Goal: Transaction & Acquisition: Purchase product/service

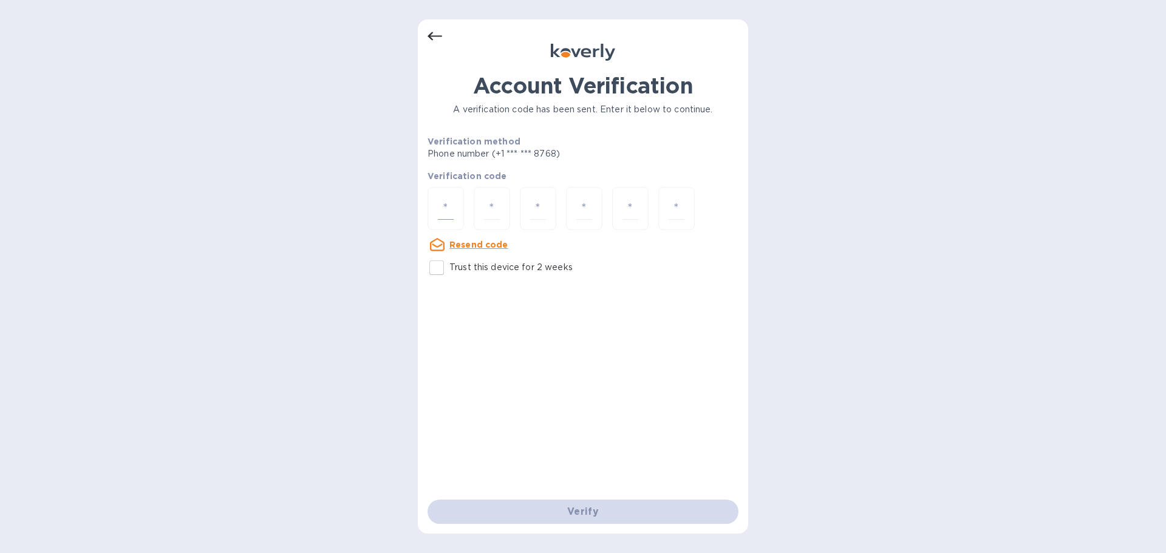
click at [438, 216] on input "number" at bounding box center [446, 208] width 16 height 22
paste input "7"
type input "7"
type input "3"
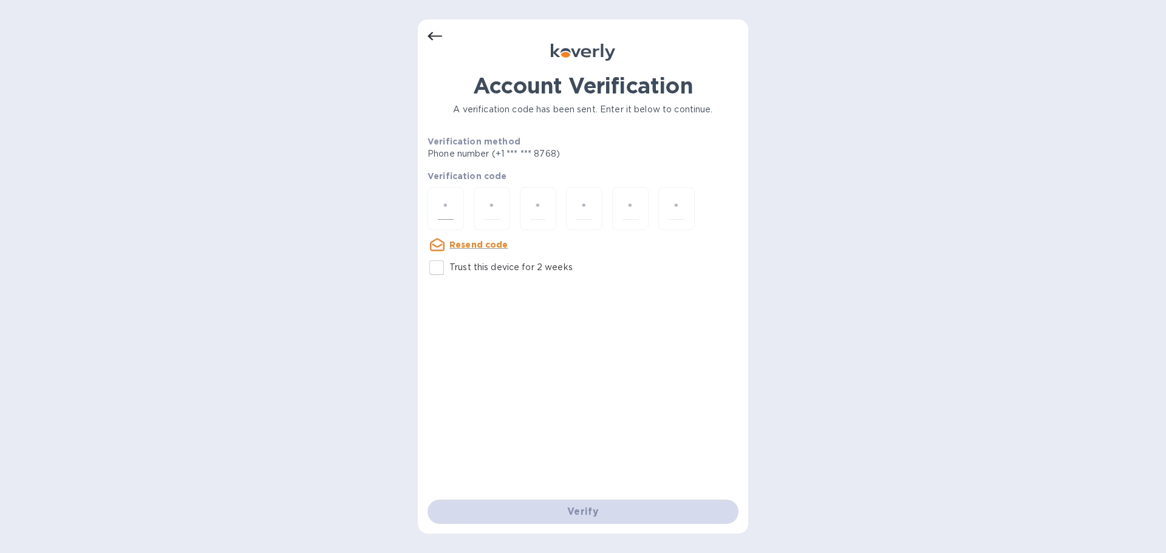
type input "9"
type input "0"
type input "6"
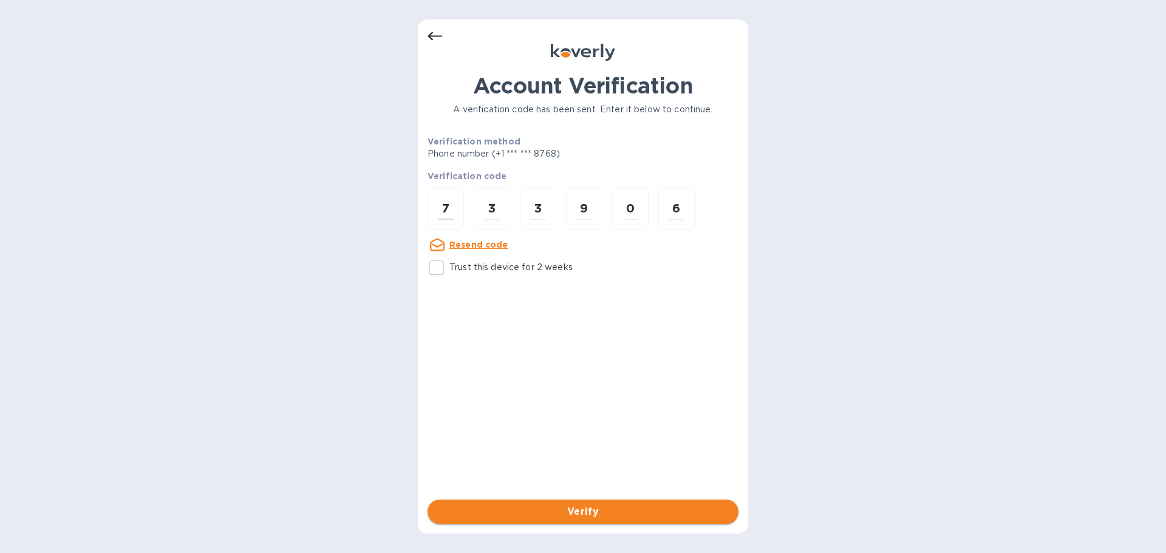
type input "7"
click at [516, 513] on span "Verify" at bounding box center [582, 511] width 291 height 15
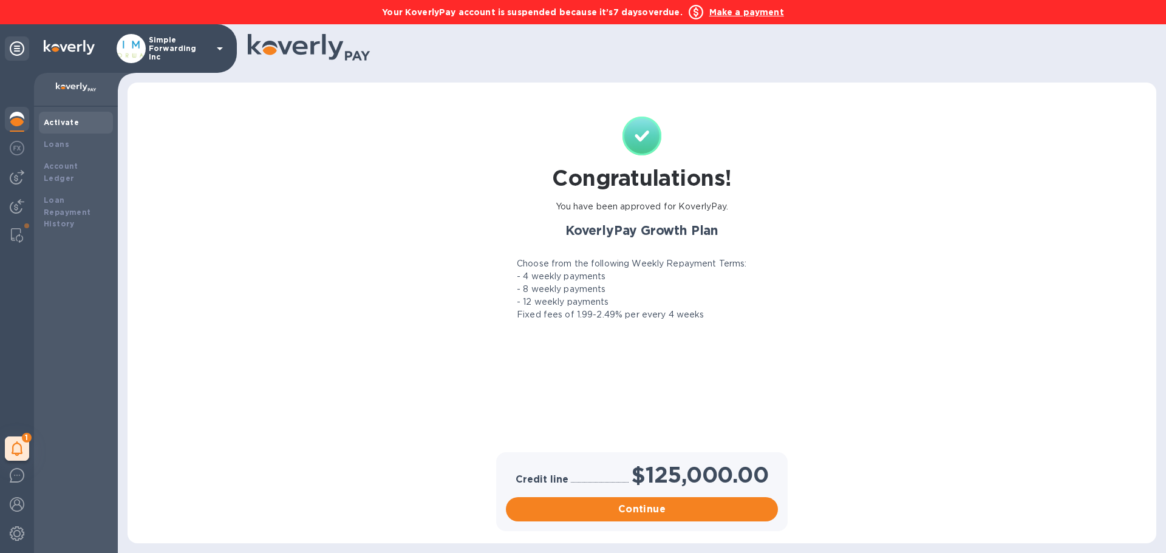
click at [725, 13] on b "Make a payment" at bounding box center [746, 12] width 75 height 10
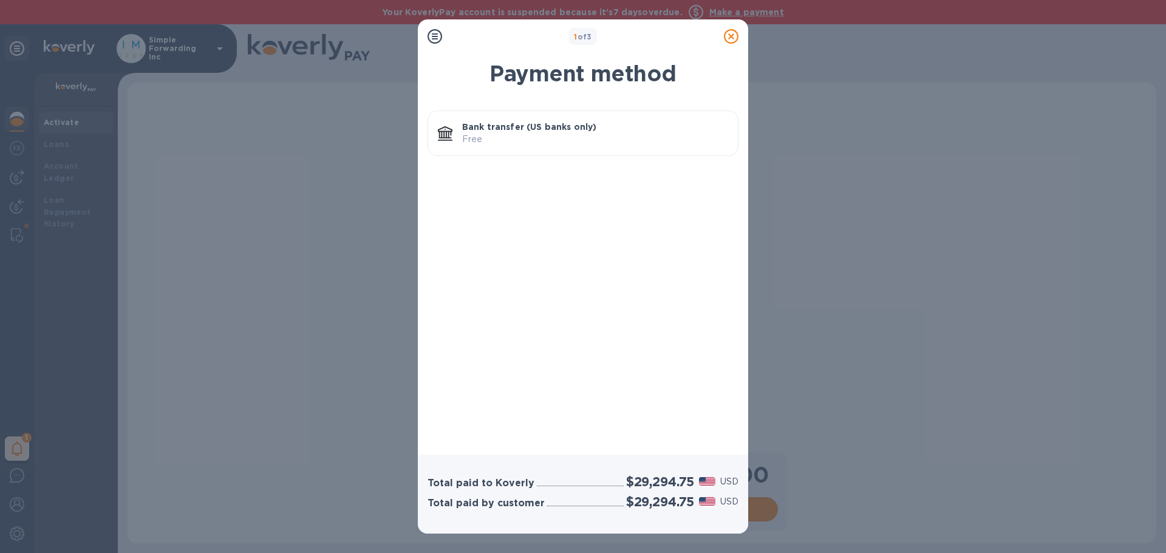
click at [603, 142] on p "Free" at bounding box center [595, 139] width 266 height 13
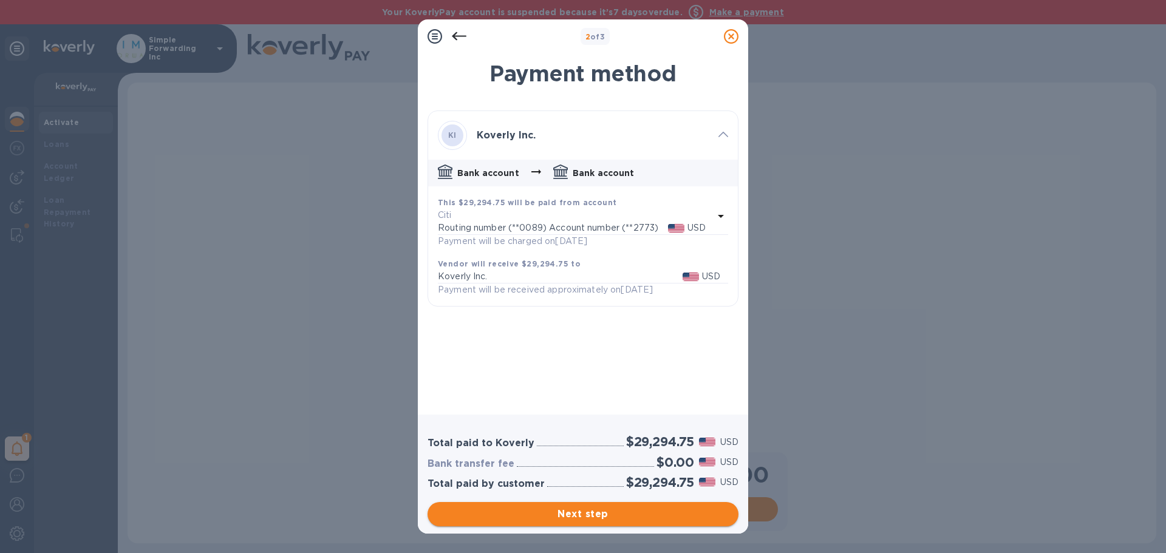
click at [599, 511] on span "Next step" at bounding box center [582, 514] width 291 height 15
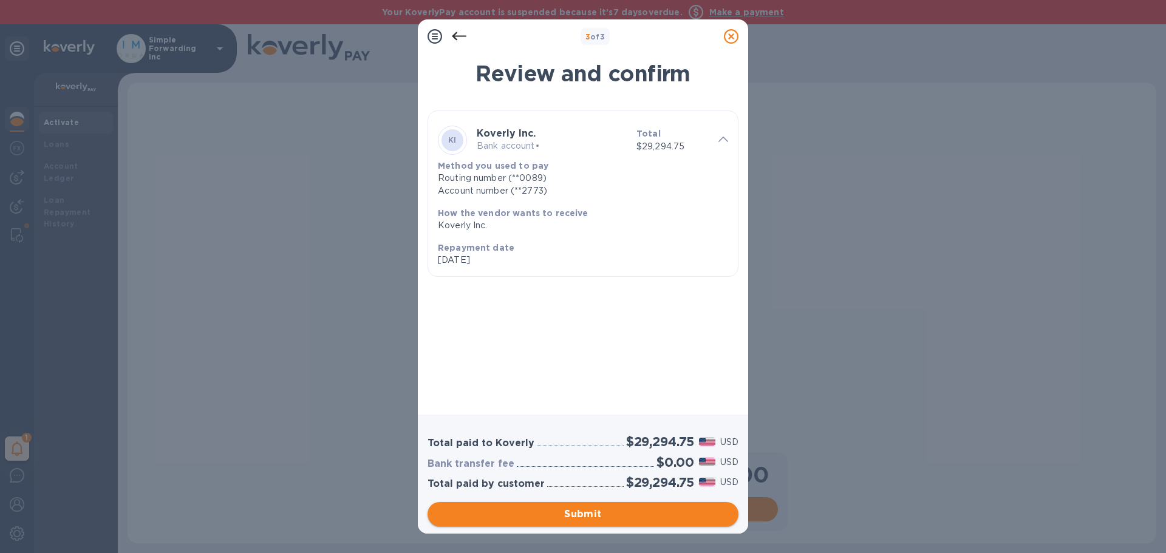
click at [599, 511] on span "Submit" at bounding box center [582, 514] width 291 height 15
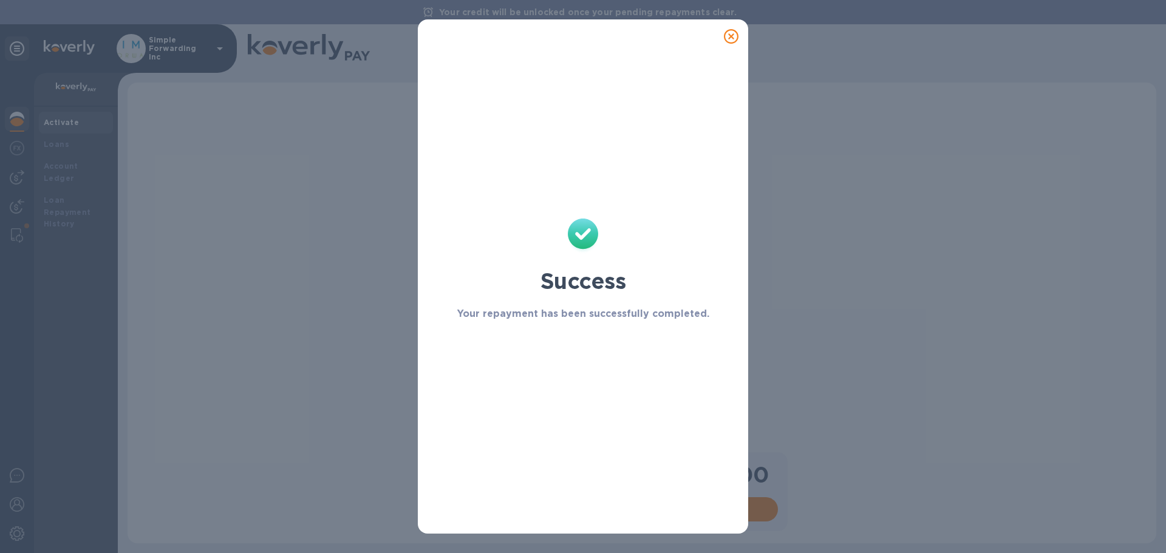
click at [733, 30] on icon at bounding box center [731, 36] width 15 height 15
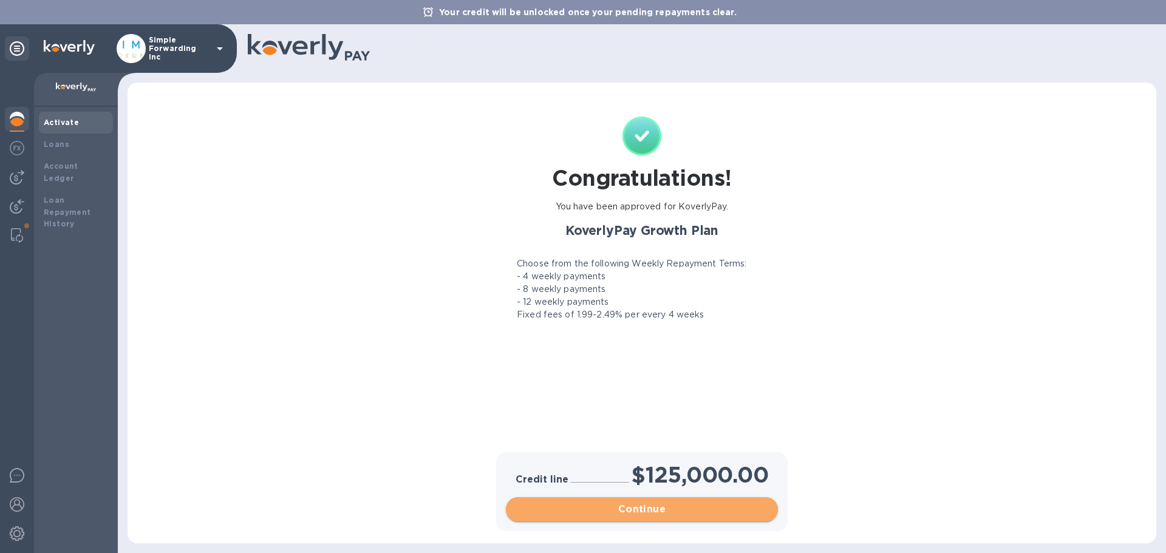
click at [657, 509] on span "Continue" at bounding box center [641, 509] width 253 height 15
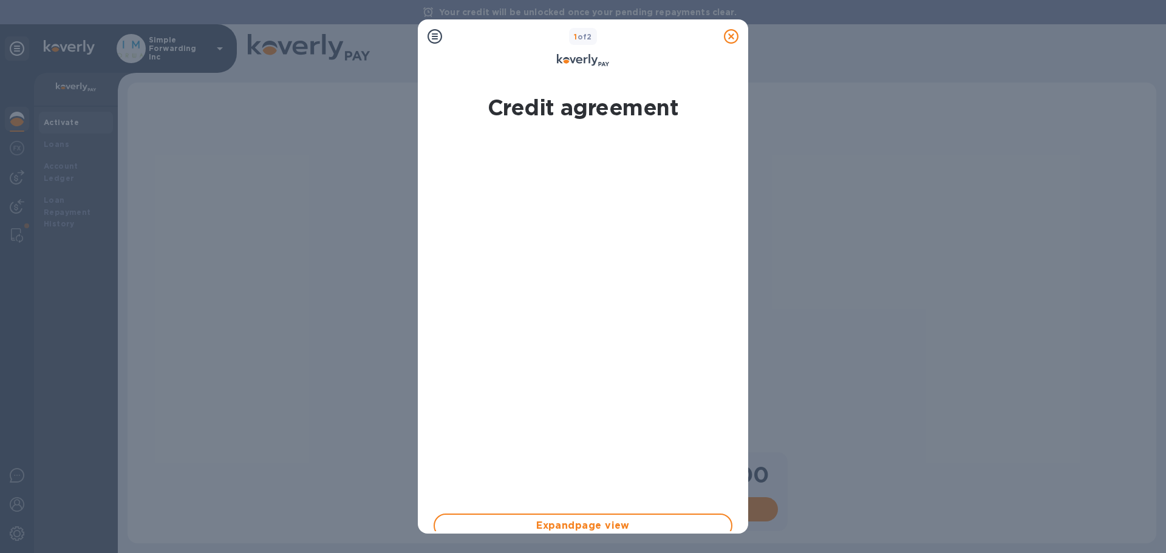
scroll to position [189, 0]
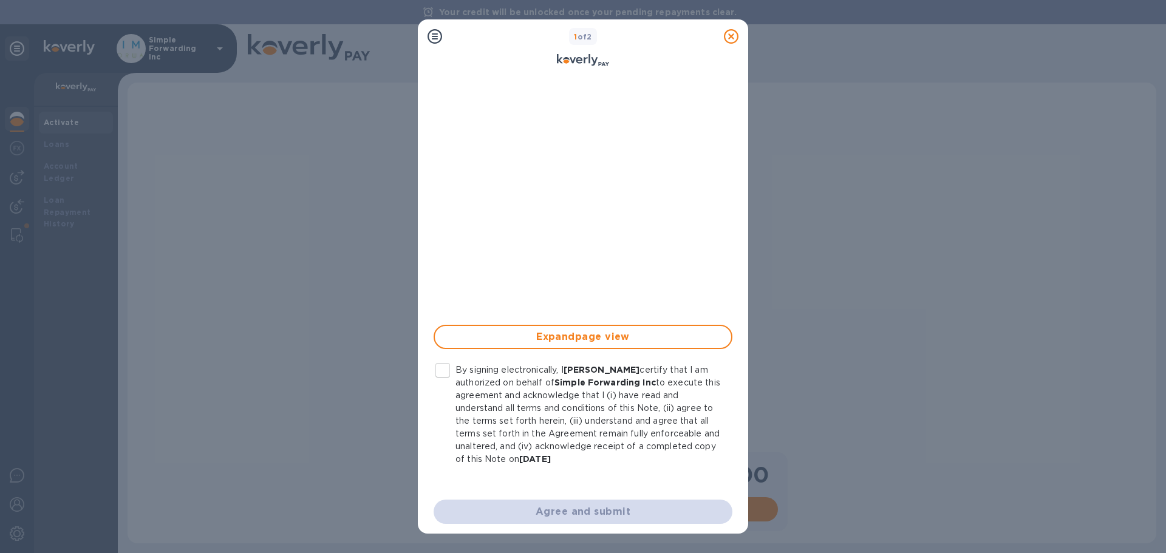
click at [450, 394] on label "By signing electronically, I Mizy Kalmanson certify that I am authorized on beh…" at bounding box center [576, 415] width 293 height 102
click at [450, 383] on input "By signing electronically, I Mizy Kalmanson certify that I am authorized on beh…" at bounding box center [442, 370] width 25 height 25
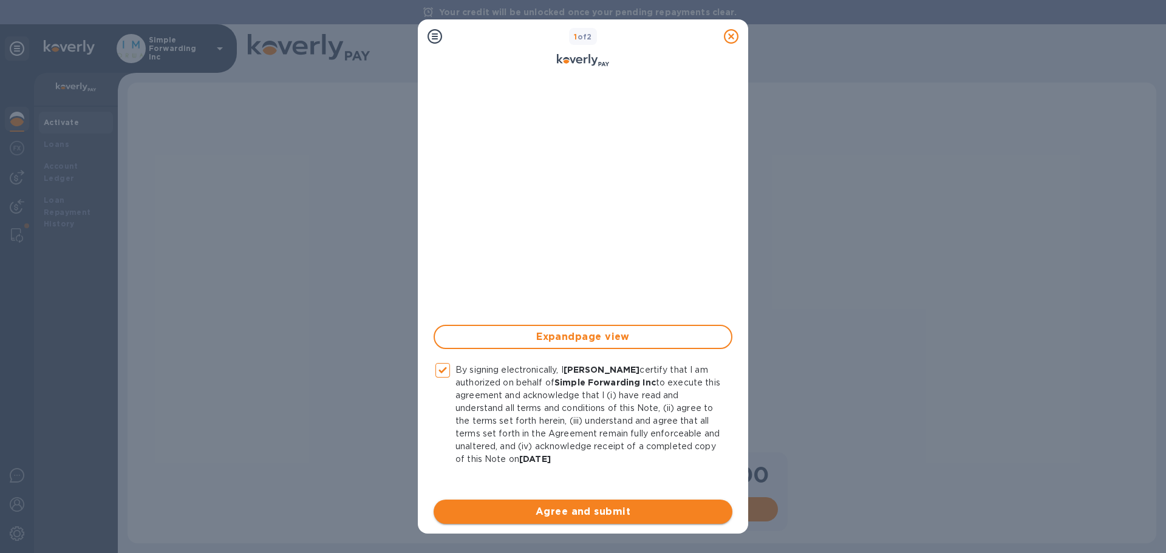
click at [549, 510] on span "Agree and submit" at bounding box center [582, 511] width 279 height 15
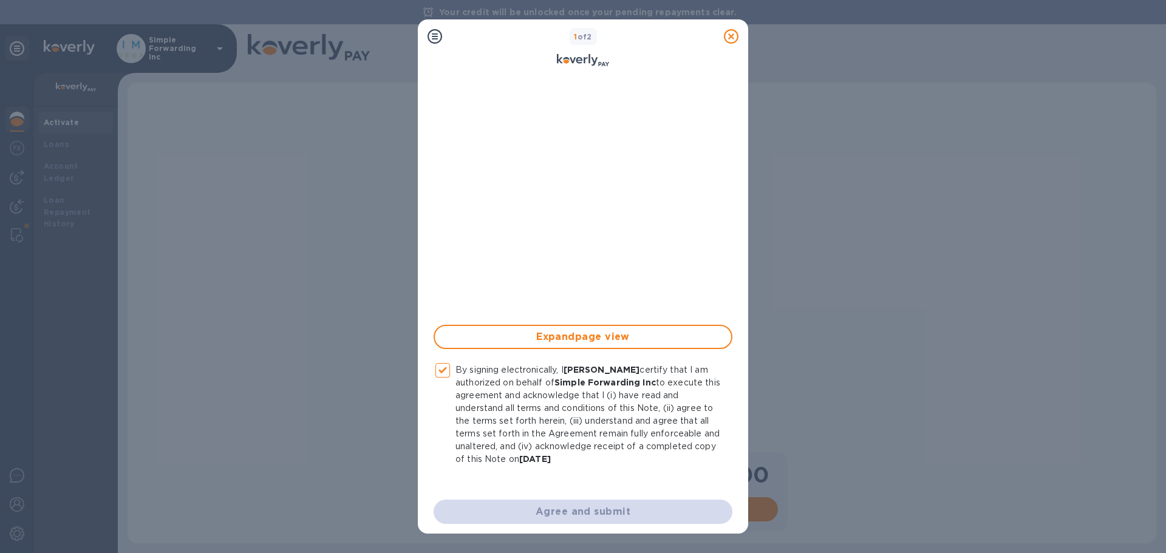
checkbox input "false"
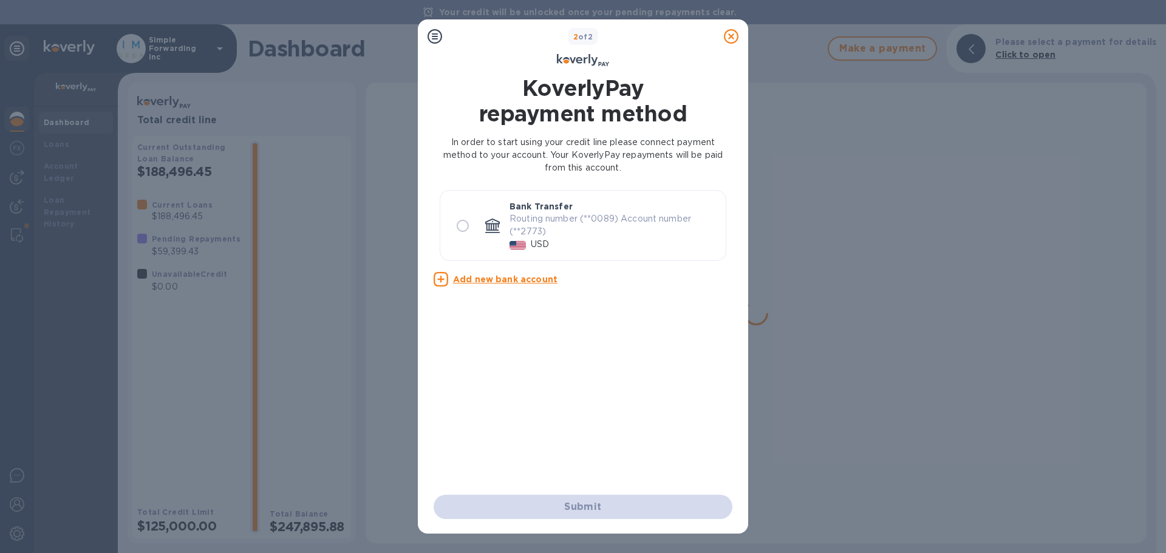
scroll to position [0, 0]
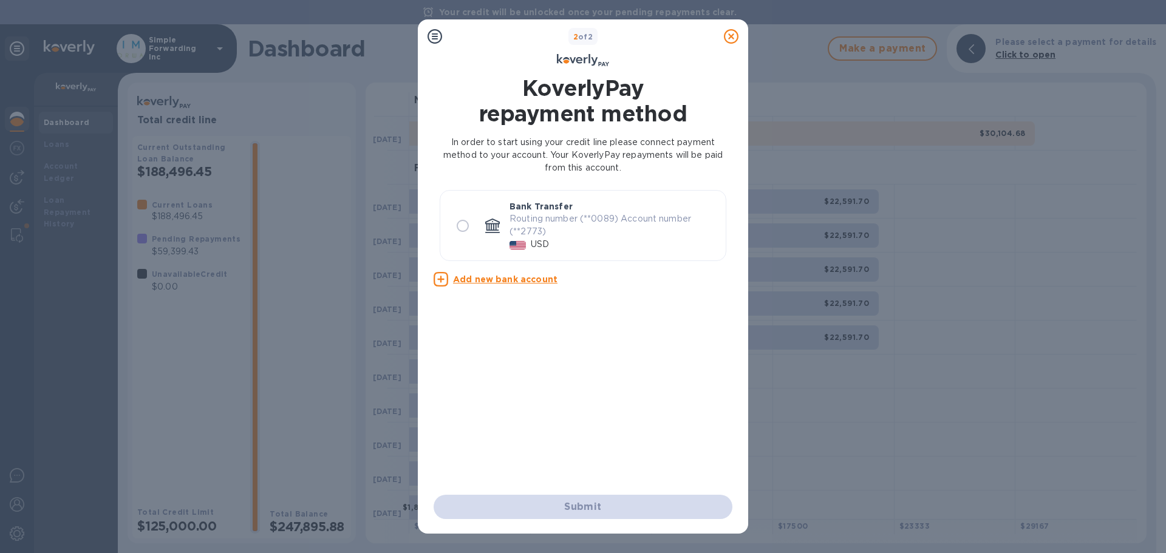
click at [598, 232] on p "Routing number (**0089) Account number (**2773)" at bounding box center [612, 224] width 206 height 25
radio input "true"
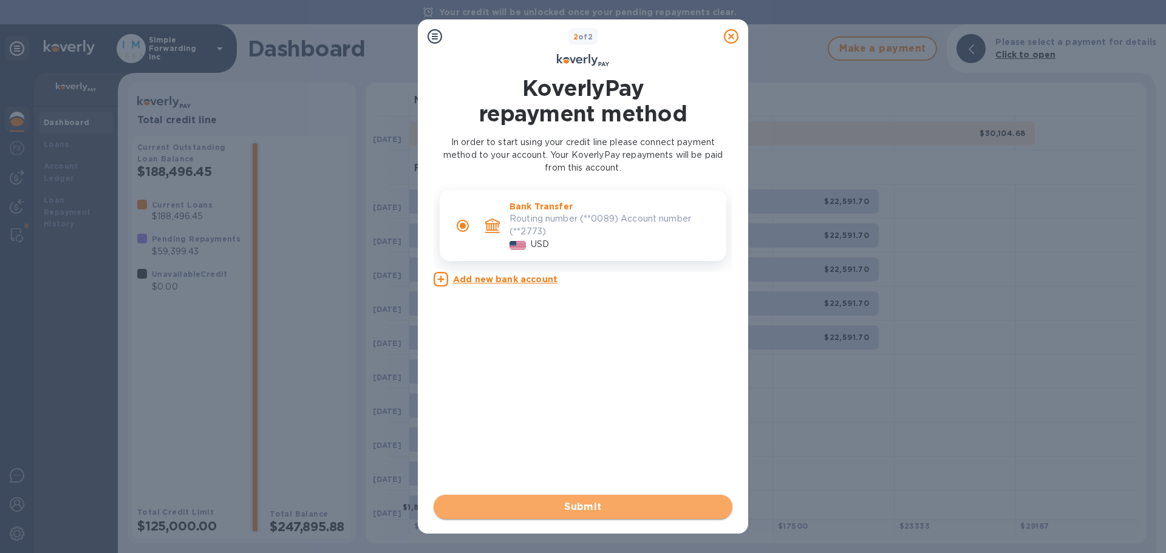
click at [624, 505] on span "Submit" at bounding box center [582, 507] width 279 height 15
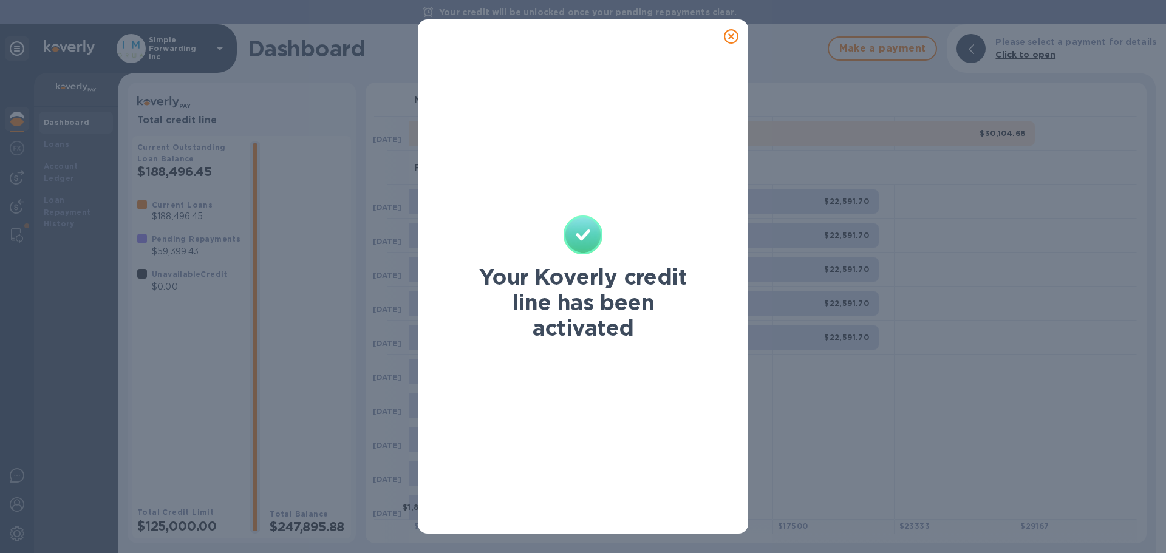
click at [728, 39] on icon at bounding box center [731, 36] width 15 height 15
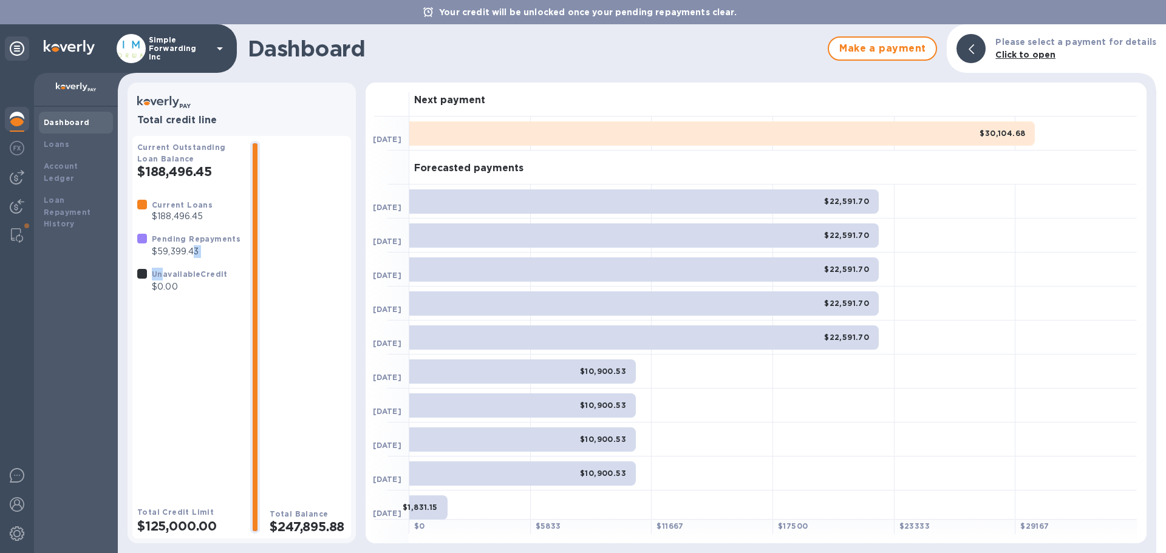
drag, startPoint x: 192, startPoint y: 262, endPoint x: 160, endPoint y: 263, distance: 32.2
click at [160, 263] on div "Current Loans $188,496.45 Pending Repayments $59,399.43 Unavailable Credit $0.00" at bounding box center [188, 246] width 113 height 104
click at [160, 263] on div "Unavailable Credit $0.00" at bounding box center [182, 280] width 100 height 35
drag, startPoint x: 827, startPoint y: 202, endPoint x: 865, endPoint y: 211, distance: 38.9
click at [865, 211] on div "$22,591.70" at bounding box center [643, 201] width 469 height 24
